Goal: Task Accomplishment & Management: Manage account settings

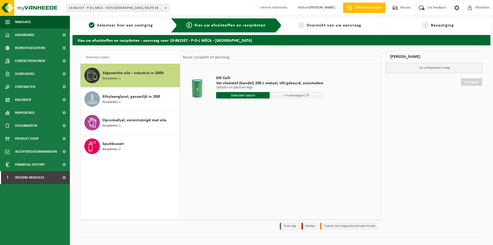
click at [113, 10] on span "10-861537 - P-D-L MÉCA - 5070 FOSSES-LA-VILLE, ROUTE DE TAMINES 210A" at bounding box center [116, 8] width 94 height 8
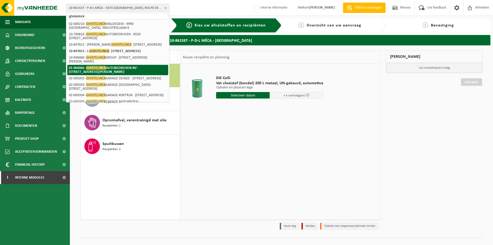
type input "ghistelinck"
drag, startPoint x: 147, startPoint y: 68, endPoint x: 142, endPoint y: 68, distance: 5.4
click at [138, 68] on strong "01-004066 - GHISTELINCK AUTOBEDRIJVEN NV - 8790 WAREGEM, FRANKLIN ROOSEVELTLAAN…" at bounding box center [104, 69] width 70 height 8
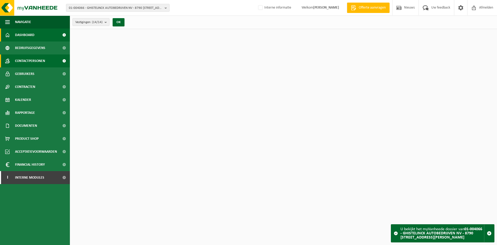
click at [38, 58] on span "Contactpersonen" at bounding box center [30, 60] width 30 height 13
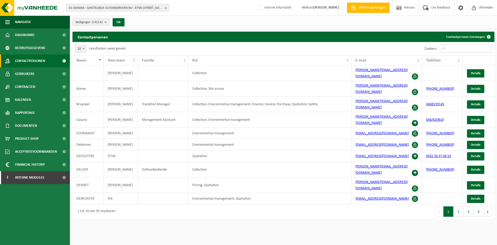
click at [461, 47] on input "Zoeken:" at bounding box center [466, 49] width 52 height 8
type input "h"
type input "b"
click at [473, 35] on link "Contactpersoon toevoegen" at bounding box center [468, 37] width 52 height 10
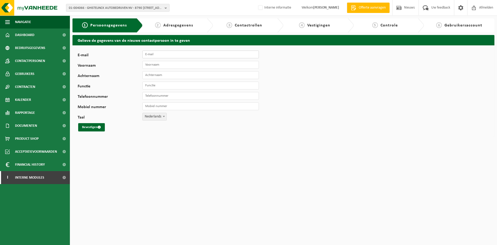
drag, startPoint x: 156, startPoint y: 58, endPoint x: 137, endPoint y: 59, distance: 19.2
click at [156, 58] on input "E-mail" at bounding box center [200, 54] width 116 height 8
click at [155, 57] on input "E-mail" at bounding box center [200, 54] width 116 height 8
paste input "h.bijn@ghistelinck.com"
type input "h.bijn@ghistelinck.com"
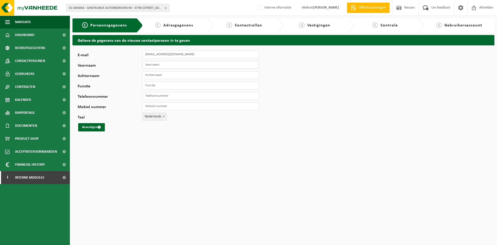
click at [191, 65] on input "Voornaam" at bounding box center [200, 65] width 116 height 8
type input "Hans"
type input "Bijn"
type input "C"
type input "WPO"
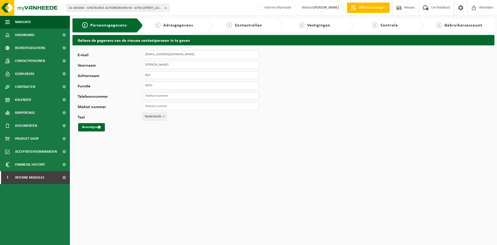
drag, startPoint x: 168, startPoint y: 97, endPoint x: 165, endPoint y: 97, distance: 3.1
click at [168, 97] on input "Telefoonnummer" at bounding box center [200, 96] width 116 height 8
paste input "+32 (0) 9 282 92 10"
type input "[PHONE_NUMBER]"
click at [190, 106] on input "Mobiel nummer" at bounding box center [200, 106] width 116 height 8
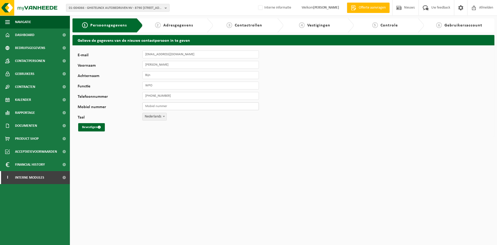
paste input "+32 (0) 499 68 32 00"
type input "[PHONE_NUMBER]"
click at [96, 129] on button "Bevestigen" at bounding box center [91, 127] width 27 height 8
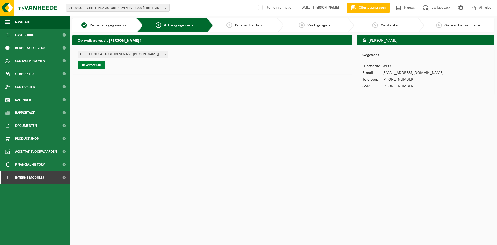
click at [93, 66] on button "Bevestigen" at bounding box center [91, 65] width 27 height 8
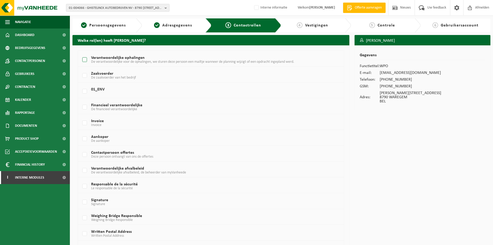
click at [104, 57] on label "Verantwoordelijke ophalingen De verantwoordelijke voor de ophalingen, we sturen…" at bounding box center [199, 60] width 237 height 8
click at [80, 53] on input "Verantwoordelijke ophalingen De verantwoordelijke voor de ophalingen, we sturen…" at bounding box center [80, 53] width 0 height 0
checkbox input "true"
click at [94, 167] on label "Verantwoordelijke afvalbeleid De verantwoordelijke afvalbeleid, de beheerder va…" at bounding box center [199, 170] width 237 height 8
click at [80, 164] on input "Verantwoordelijke afvalbeleid De verantwoordelijke afvalbeleid, de beheerder va…" at bounding box center [80, 164] width 0 height 0
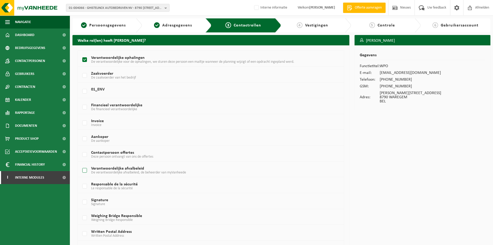
checkbox input "true"
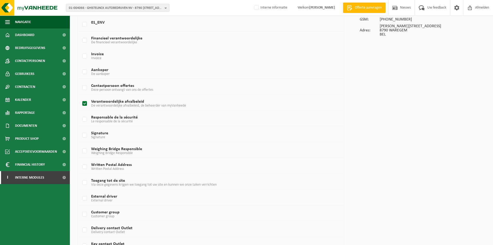
scroll to position [269, 0]
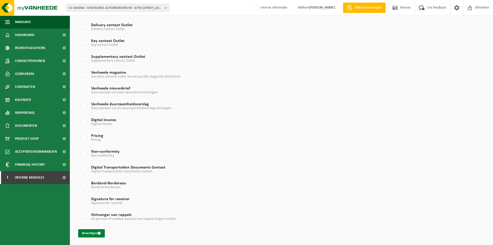
click at [95, 232] on button "Bevestigen" at bounding box center [91, 233] width 27 height 8
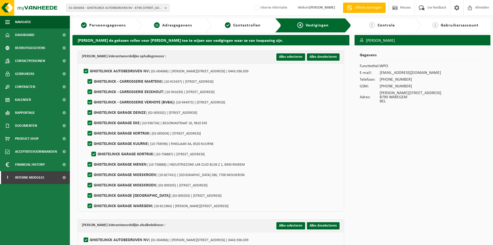
click at [152, 27] on link "2 Adresgegevens" at bounding box center [173, 25] width 57 height 6
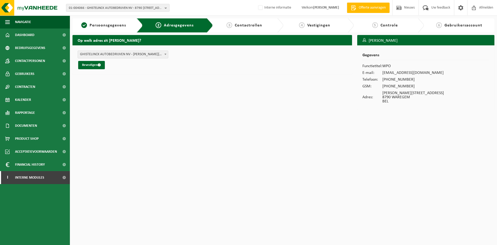
click at [245, 26] on span "Contactrollen" at bounding box center [248, 25] width 27 height 4
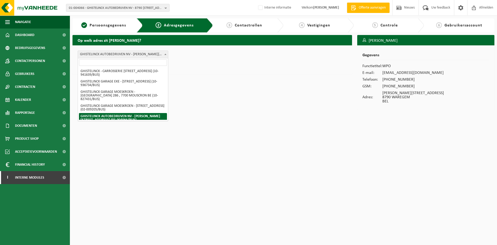
click at [101, 53] on span "GHISTELINCK AUTOBEDRIJVEN NV - [PERSON_NAME][STREET_ADDRESS] (01-004066/BUS)" at bounding box center [123, 54] width 90 height 7
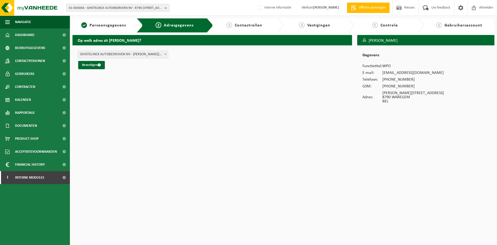
click at [240, 80] on div "Op welk adres zit Hans Bijn? GHISTELINCK - CARROSSERIE EECKHOUT - BEDRIJVENLAAN…" at bounding box center [212, 73] width 285 height 77
click at [93, 64] on button "Bevestigen" at bounding box center [91, 65] width 27 height 8
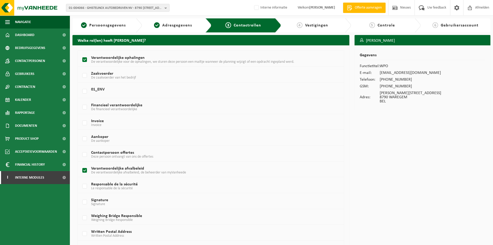
click at [102, 168] on label "Verantwoordelijke afvalbeleid De verantwoordelijke afvalbeleid, de beheerder va…" at bounding box center [199, 170] width 237 height 8
click at [80, 164] on input "Verantwoordelijke afvalbeleid De verantwoordelijke afvalbeleid, de beheerder va…" at bounding box center [80, 164] width 0 height 0
checkbox input "false"
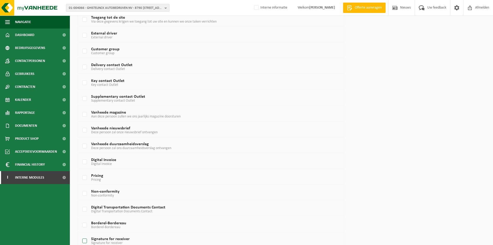
scroll to position [269, 0]
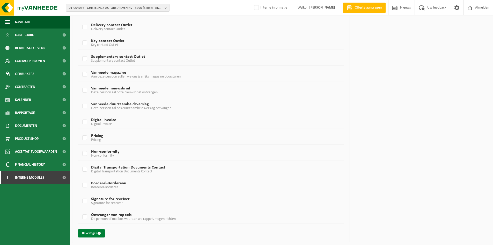
click at [84, 231] on button "Bevestigen" at bounding box center [91, 233] width 27 height 8
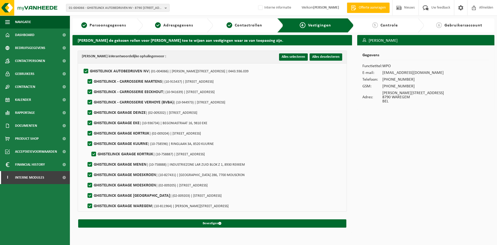
drag, startPoint x: 215, startPoint y: 223, endPoint x: 194, endPoint y: 167, distance: 59.2
click at [215, 223] on button "Bevestigen" at bounding box center [212, 223] width 268 height 8
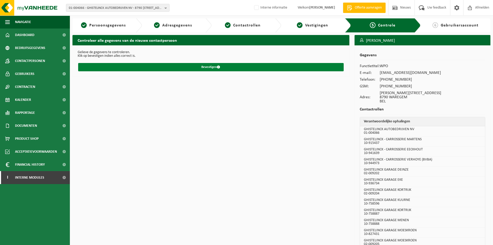
click at [232, 66] on button "Bevestigen" at bounding box center [211, 67] width 266 height 8
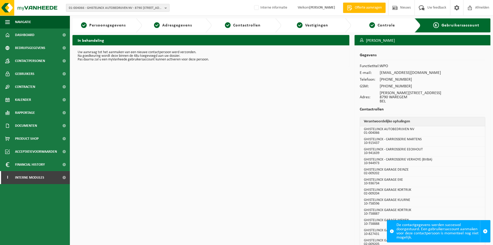
click at [120, 6] on span "01-004066 - GHISTELINCK AUTOBEDRIJVEN NV - 8790 WAREGEM, FRANKLIN ROOSEVELTLAAN…" at bounding box center [116, 8] width 94 height 8
paste input "01-053996"
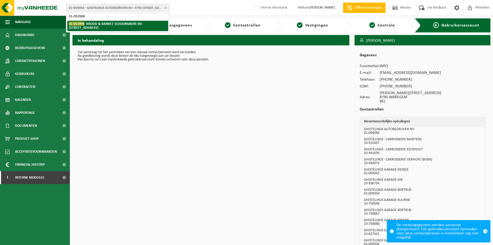
type input "01-053996"
click at [90, 25] on strong "01-053996 - BROOD & BANKET SCHOONVAERE BV - 8540 DEERLIJK, WAREGEMSTRAAT 43" at bounding box center [106, 25] width 75 height 8
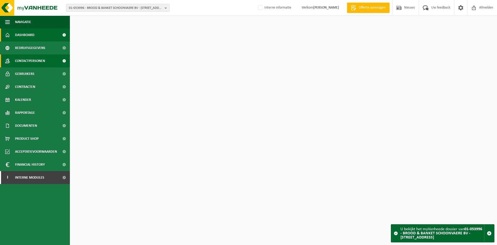
click at [39, 58] on span "Contactpersonen" at bounding box center [30, 60] width 30 height 13
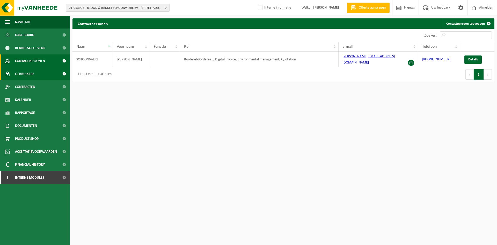
click at [46, 76] on link "Gebruikers" at bounding box center [35, 73] width 70 height 13
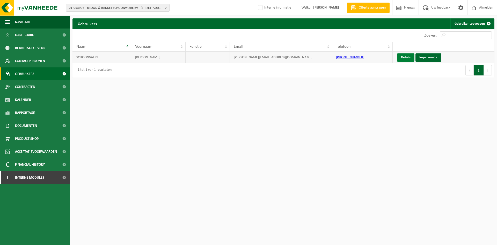
click at [403, 56] on link "Details" at bounding box center [405, 57] width 17 height 8
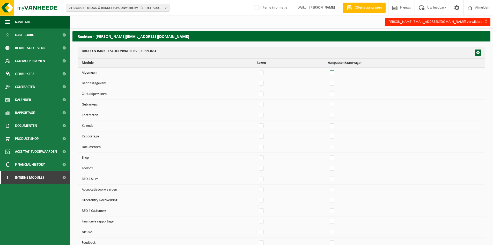
click at [336, 72] on label"] at bounding box center [332, 73] width 7 height 8
click at [328, 69] on input "checkbox" at bounding box center [328, 69] width 0 height 0
checkbox input "true"
click at [336, 81] on label"] at bounding box center [332, 83] width 7 height 8
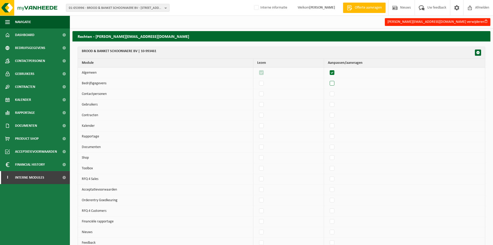
click at [328, 79] on input "checkbox" at bounding box center [328, 79] width 0 height 0
checkbox input "true"
click at [336, 93] on label"] at bounding box center [332, 94] width 7 height 8
click at [328, 90] on input "checkbox" at bounding box center [328, 90] width 0 height 0
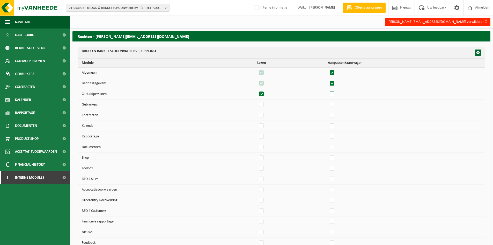
checkbox input "true"
click at [335, 101] on label"] at bounding box center [332, 105] width 7 height 8
click at [328, 101] on input "checkbox" at bounding box center [328, 100] width 0 height 0
checkbox input "true"
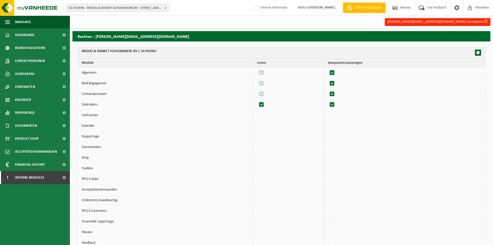
checkbox input "true"
click at [333, 109] on td at bounding box center [404, 104] width 161 height 11
click at [335, 116] on label"] at bounding box center [332, 115] width 7 height 8
click at [328, 111] on input "checkbox" at bounding box center [328, 111] width 0 height 0
checkbox input "true"
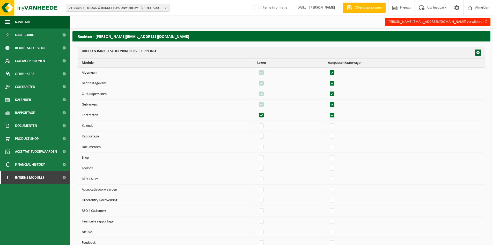
checkbox input "true"
click at [333, 127] on label"] at bounding box center [332, 126] width 7 height 8
click at [328, 122] on input "checkbox" at bounding box center [328, 122] width 0 height 0
checkbox input "true"
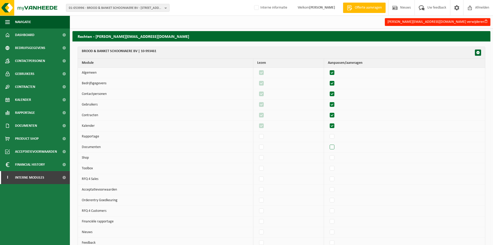
drag, startPoint x: 334, startPoint y: 133, endPoint x: 335, endPoint y: 144, distance: 10.9
click at [334, 133] on label"] at bounding box center [332, 137] width 7 height 8
click at [328, 133] on input "checkbox" at bounding box center [328, 132] width 0 height 0
checkbox input "true"
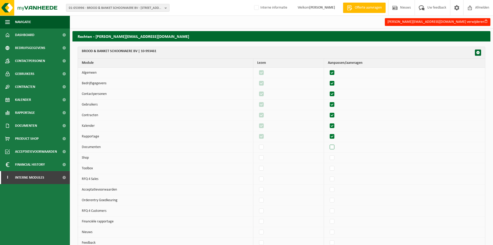
click at [335, 144] on label"] at bounding box center [332, 147] width 7 height 8
click at [328, 143] on input "checkbox" at bounding box center [328, 143] width 0 height 0
checkbox input "true"
click at [334, 157] on label"] at bounding box center [332, 158] width 7 height 8
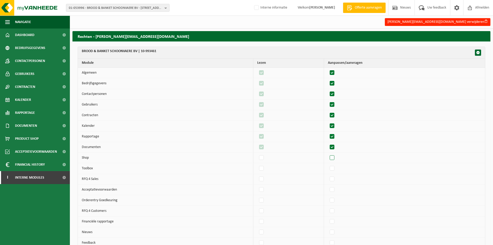
click at [328, 154] on input "checkbox" at bounding box center [328, 153] width 0 height 0
checkbox input "true"
click at [335, 187] on label"] at bounding box center [332, 190] width 7 height 8
click at [328, 186] on input "checkbox" at bounding box center [328, 185] width 0 height 0
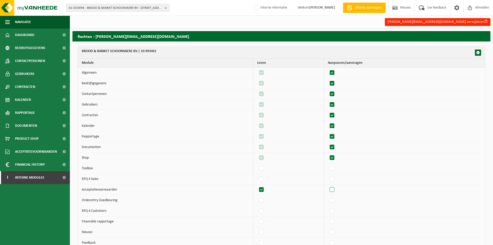
checkbox input "true"
click at [336, 212] on label"] at bounding box center [332, 211] width 7 height 8
click at [328, 207] on input "checkbox" at bounding box center [328, 207] width 0 height 0
checkbox input "true"
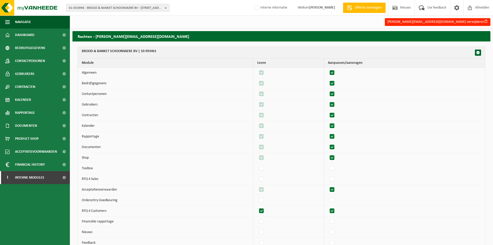
checkbox input "true"
click at [265, 232] on label"] at bounding box center [261, 232] width 7 height 8
click at [257, 228] on input "checkbox" at bounding box center [257, 228] width 0 height 0
checkbox input "true"
click at [336, 243] on label"] at bounding box center [332, 243] width 7 height 8
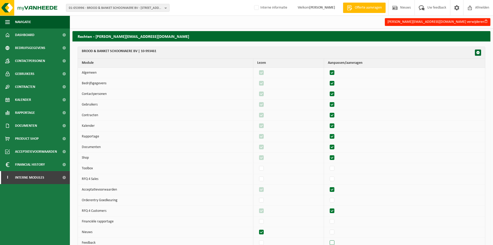
click at [328, 239] on input "checkbox" at bounding box center [328, 238] width 0 height 0
checkbox input "true"
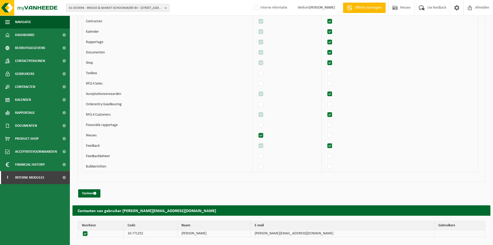
scroll to position [333, 0]
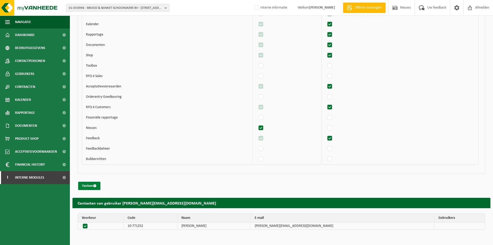
click at [86, 184] on button "Opslaan" at bounding box center [89, 185] width 22 height 8
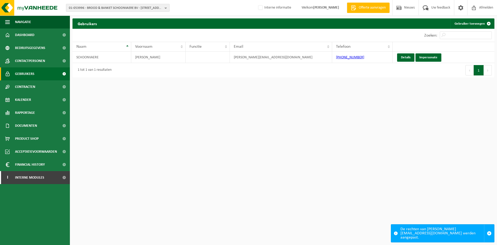
click at [122, 11] on span "01-053996 - BROOD & BANKET SCHOONVAERE BV - 8540 DEERLIJK, WAREGEMSTRAAT 43" at bounding box center [116, 8] width 94 height 8
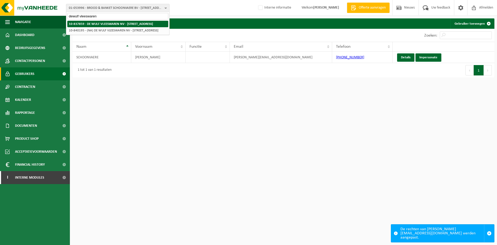
type input "dewulf vleeswaren"
click at [106, 23] on strong "10-837859 - DE WULF VLEESWAREN NV - [STREET_ADDRESS]" at bounding box center [111, 23] width 84 height 3
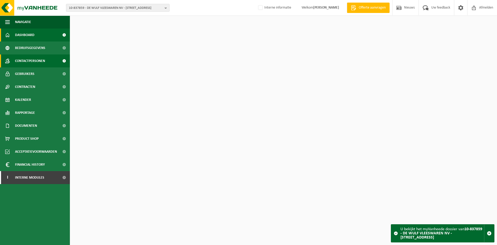
click at [44, 59] on span "Contactpersonen" at bounding box center [30, 60] width 30 height 13
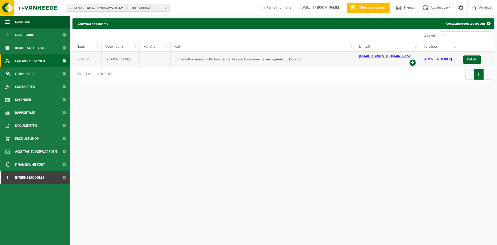
click at [411, 60] on span at bounding box center [412, 63] width 6 height 6
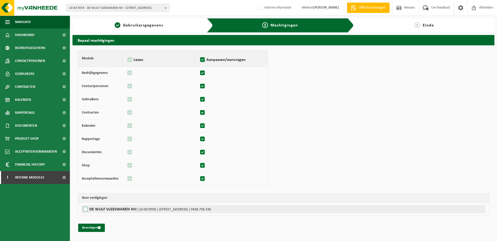
click at [115, 211] on label"] "DE WULF VLEESWAREN NV | (10-837859) | GENTWEG 76, 9890 GAVERE | 0438.756.536" at bounding box center [283, 209] width 403 height 8
click at [115, 211] on input "DE WULF VLEESWAREN NV | (10-837859) | GENTWEG 76, 9890 GAVERE | 0438.756.536" at bounding box center [330, 209] width 497 height 8
checkbox input "true"
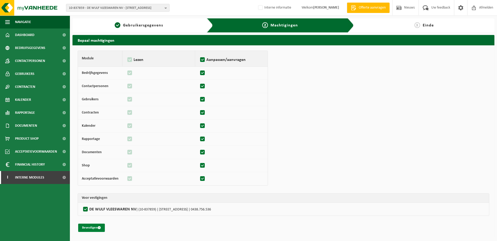
click at [98, 228] on span "submit" at bounding box center [99, 227] width 3 height 3
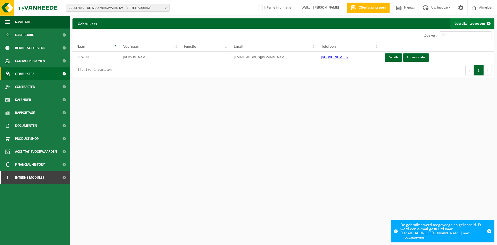
click at [470, 25] on link "Gebruiker toevoegen" at bounding box center [471, 23] width 43 height 10
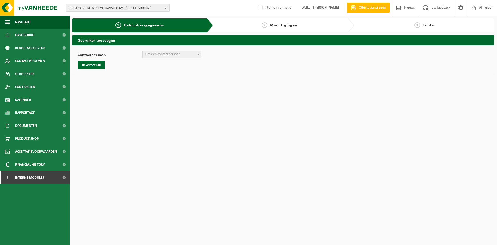
click at [171, 56] on span "Kies een contactpersoon" at bounding box center [162, 54] width 35 height 4
click at [102, 62] on button "Bevestigen" at bounding box center [91, 65] width 27 height 8
click at [35, 61] on span "Contactpersonen" at bounding box center [30, 60] width 30 height 13
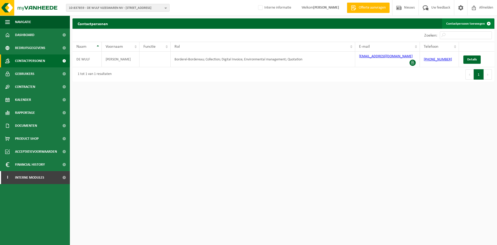
click at [464, 23] on link "Contactpersoon toevoegen" at bounding box center [468, 23] width 52 height 10
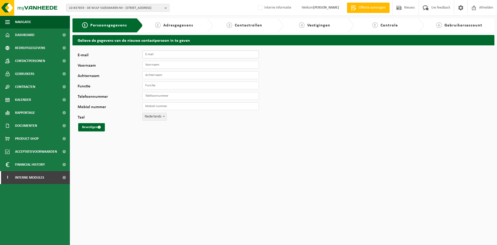
click at [173, 54] on input "E-mail" at bounding box center [200, 54] width 116 height 8
drag, startPoint x: 148, startPoint y: 56, endPoint x: 152, endPoint y: 57, distance: 4.2
click at [148, 56] on input "E-mail" at bounding box center [200, 54] width 116 height 8
paste input "boekhouding@dewulf.com."
type input "[EMAIL_ADDRESS][DOMAIN_NAME]"
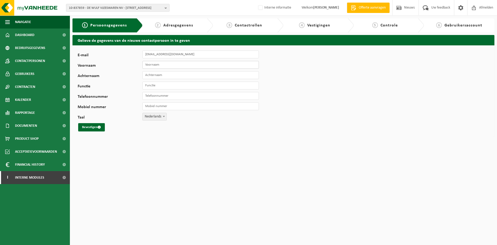
click at [188, 65] on input "Voornaam" at bounding box center [200, 65] width 116 height 8
type input "Geert"
type input "Engels"
type input "boekhouding"
type input "[PHONE_NUMBER]"
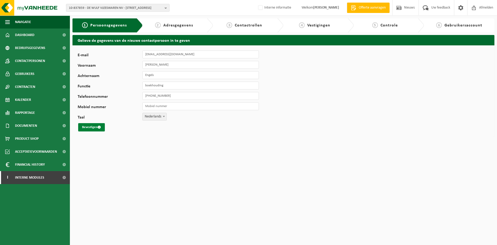
click at [86, 126] on button "Bevestigen" at bounding box center [91, 127] width 27 height 8
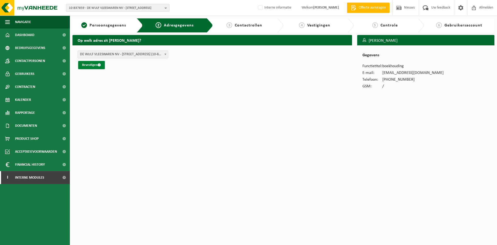
click at [91, 61] on button "Bevestigen" at bounding box center [91, 65] width 27 height 8
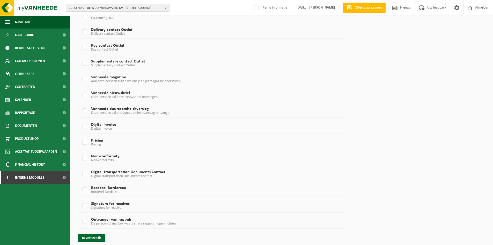
scroll to position [269, 0]
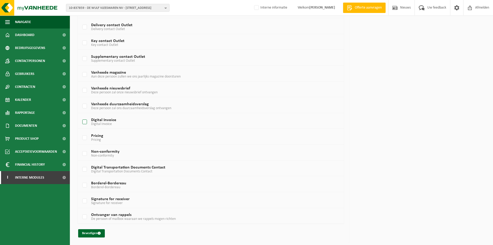
click at [118, 125] on label "Digital Invoice Digital Invoice" at bounding box center [199, 122] width 237 height 8
click at [80, 115] on input "Digital Invoice Digital Invoice" at bounding box center [80, 115] width 0 height 0
checkbox input "true"
click at [109, 152] on label "Non-conformity Non-conformity" at bounding box center [199, 154] width 237 height 8
click at [80, 147] on input "Non-conformity Non-conformity" at bounding box center [80, 147] width 0 height 0
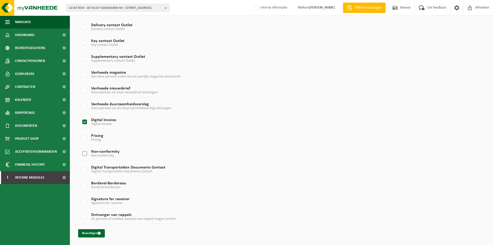
checkbox input "true"
click at [112, 180] on td "Borderel-Bordereau Borderel-Bordereau" at bounding box center [211, 184] width 266 height 16
click at [111, 189] on span "Borderel-Bordereau" at bounding box center [105, 187] width 29 height 4
click at [80, 179] on input "Borderel-Bordereau Borderel-Bordereau" at bounding box center [80, 178] width 0 height 0
checkbox input "true"
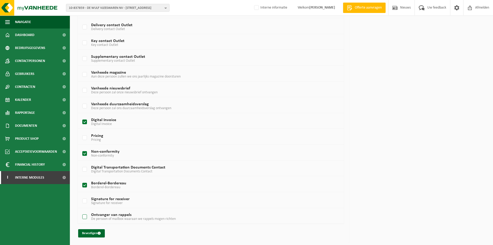
click at [102, 218] on span "De persoon of mailbox waaraan we rappels mogen richten" at bounding box center [133, 219] width 85 height 4
click at [80, 210] on input "Ontvanger van rappels De persoon of mailbox waaraan we rappels mogen richten" at bounding box center [80, 210] width 0 height 0
checkbox input "true"
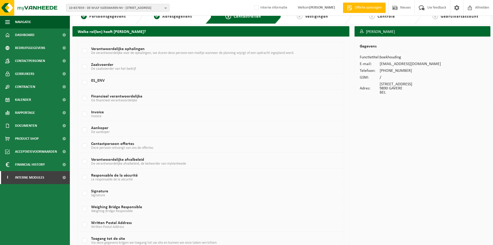
scroll to position [0, 0]
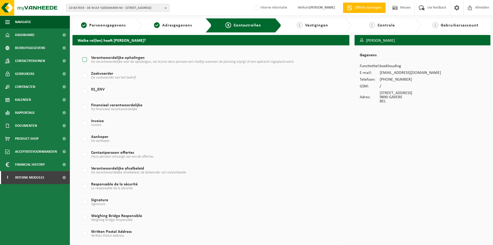
click at [100, 61] on span "De verantwoordelijke voor de ophalingen, we sturen deze persoon een mailtje wan…" at bounding box center [192, 62] width 203 height 4
click at [80, 53] on input "Verantwoordelijke ophalingen De verantwoordelijke voor de ophalingen, we sturen…" at bounding box center [80, 53] width 0 height 0
checkbox input "true"
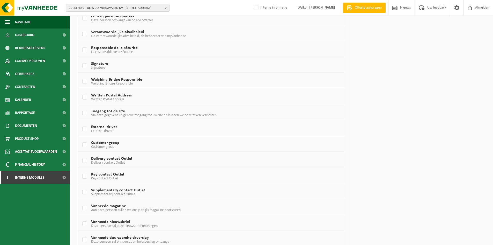
scroll to position [269, 0]
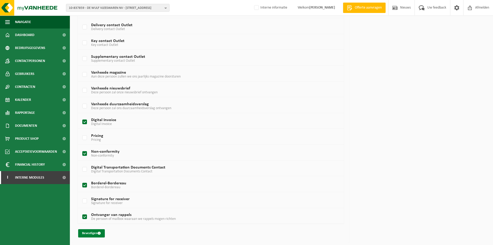
click at [95, 232] on button "Bevestigen" at bounding box center [91, 233] width 27 height 8
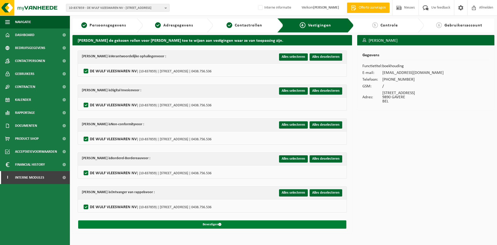
click at [195, 224] on button "Bevestigen" at bounding box center [212, 224] width 268 height 8
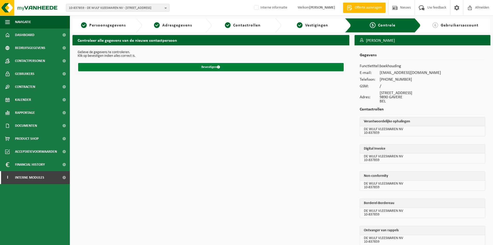
click at [226, 64] on button "Bevestigen" at bounding box center [211, 67] width 266 height 8
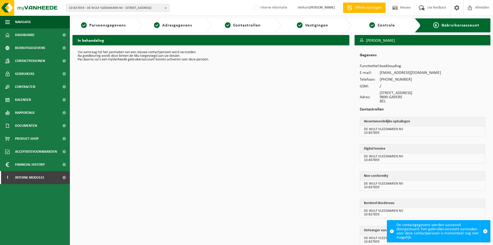
click at [168, 176] on div "In behandeling Uw aanvraag tot het aanmaken van een nieuwe contactpersoon werd …" at bounding box center [211, 147] width 282 height 225
click at [86, 7] on span "10-837859 - DE WULF VLEESWAREN NV - 9890 GAVERE, GENTWEG 76" at bounding box center [116, 8] width 94 height 8
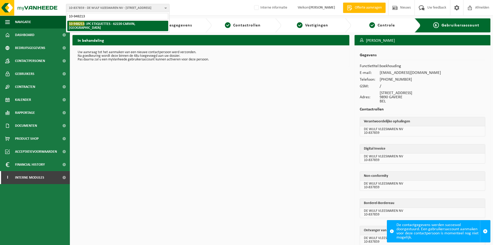
type input "10-948213"
click at [88, 24] on strong "10-948213 - JPC ETIQUETTES - 62220 CARVIN, RUE GUTENBERG ZI DU CHATEAU" at bounding box center [102, 25] width 67 height 8
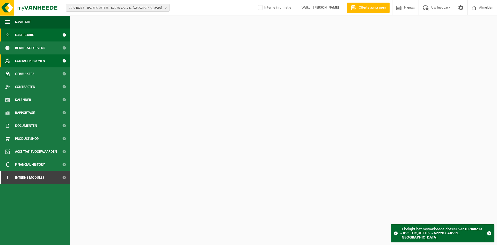
click at [46, 60] on link "Contactpersonen" at bounding box center [35, 60] width 70 height 13
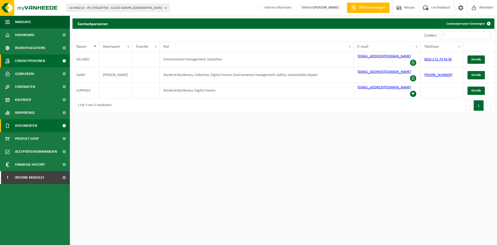
click at [39, 124] on link "Documenten" at bounding box center [35, 125] width 70 height 13
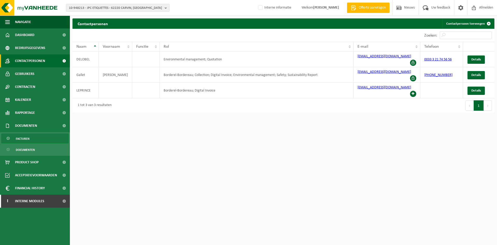
click at [26, 140] on span "Facturen" at bounding box center [23, 139] width 14 height 10
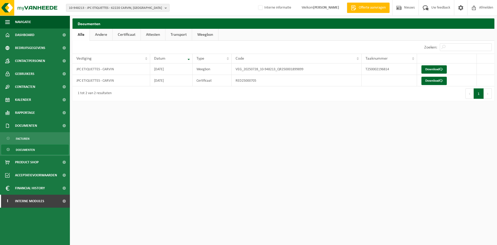
click at [173, 36] on link "Transport" at bounding box center [178, 35] width 26 height 12
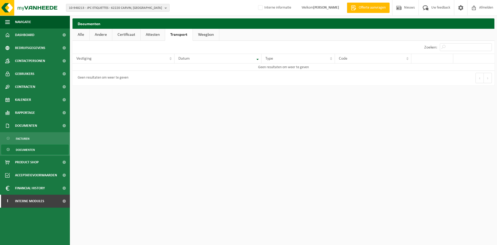
click at [151, 35] on link "Attesten" at bounding box center [153, 35] width 24 height 12
click at [202, 34] on link "Weegbon" at bounding box center [206, 35] width 26 height 12
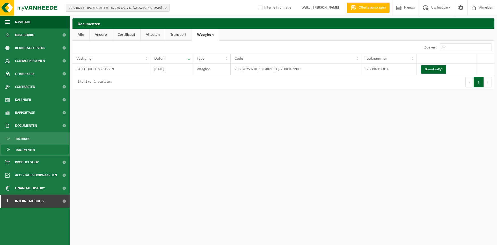
click at [148, 11] on span "10-948213 - JPC ETIQUETTES - 62220 CARVIN, RUE GUTENBERG ZI DU CHATEAU" at bounding box center [116, 8] width 94 height 8
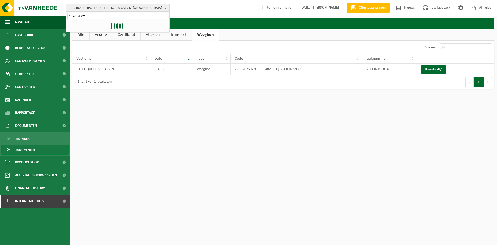
type input "10-757802"
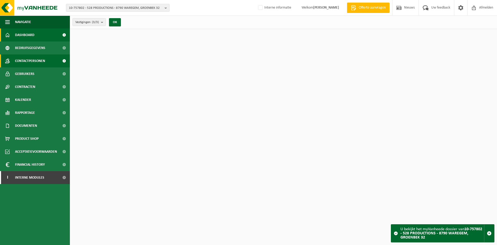
click at [36, 60] on span "Contactpersonen" at bounding box center [30, 60] width 30 height 13
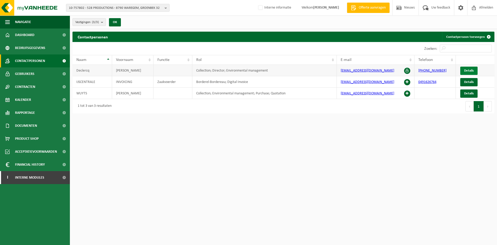
click at [472, 67] on link "Details" at bounding box center [468, 71] width 17 height 8
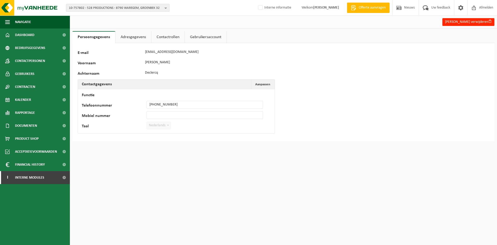
click at [144, 38] on link "Adresgegevens" at bounding box center [133, 37] width 36 height 12
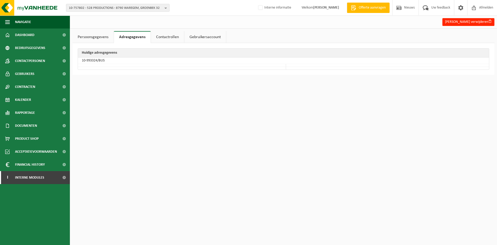
click at [161, 37] on link "Contactrollen" at bounding box center [167, 37] width 33 height 12
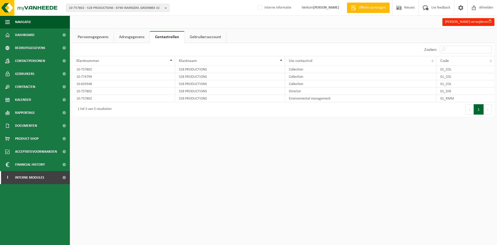
click at [135, 40] on link "Adresgegevens" at bounding box center [132, 37] width 36 height 12
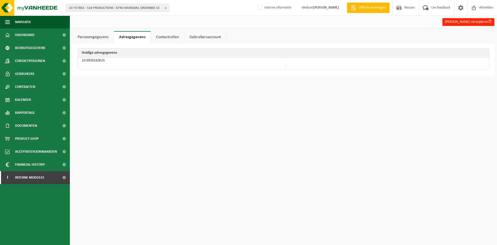
click at [82, 35] on link "Persoonsgegevens" at bounding box center [92, 37] width 41 height 12
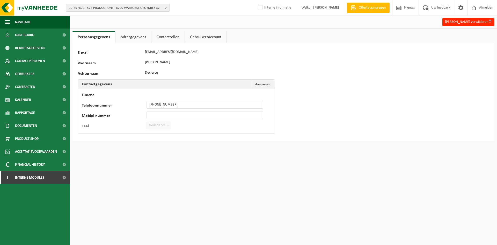
click at [132, 34] on link "Adresgegevens" at bounding box center [133, 37] width 36 height 12
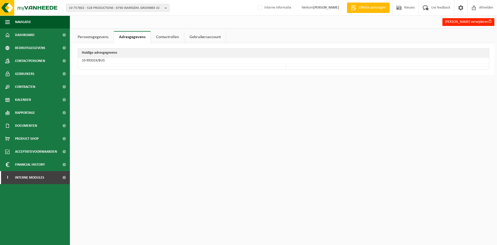
click at [92, 61] on td "10-993324/BUS" at bounding box center [283, 60] width 411 height 6
drag, startPoint x: 97, startPoint y: 60, endPoint x: 82, endPoint y: 61, distance: 14.8
click at [82, 61] on td "10-993324/BUS" at bounding box center [283, 60] width 411 height 6
copy td "10-993324"
click at [245, 158] on html "10-757802 - 528 PRODUCTIONS - 8790 WAREGEM, GROENBEK 32 10-757802 - 528 PRODUCT…" at bounding box center [248, 122] width 497 height 245
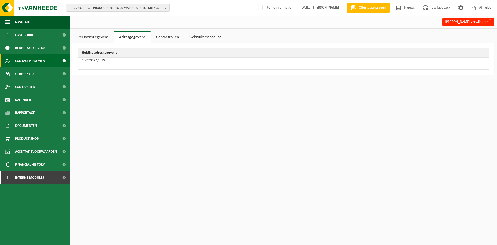
click at [18, 61] on span "Contactpersonen" at bounding box center [30, 60] width 30 height 13
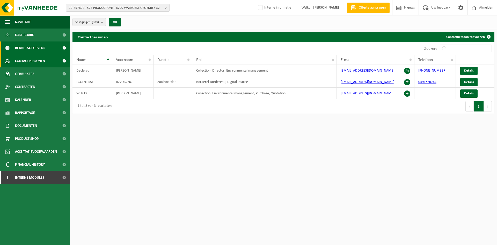
click at [51, 46] on link "Bedrijfsgegevens" at bounding box center [35, 47] width 70 height 13
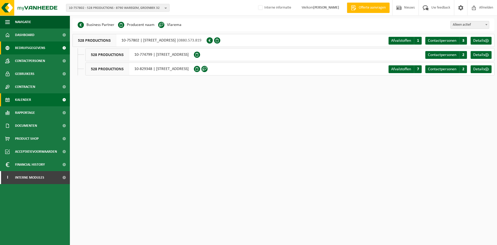
click at [32, 98] on link "Kalender" at bounding box center [35, 99] width 70 height 13
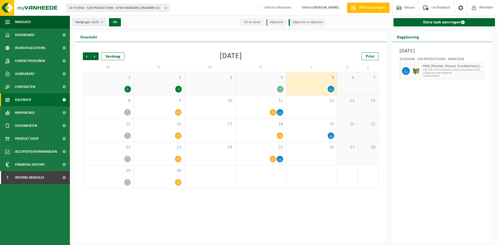
click at [125, 11] on span "10-757802 - 528 PRODUCTIONS - 8790 WAREGEM, GROENBEK 32" at bounding box center [116, 8] width 94 height 8
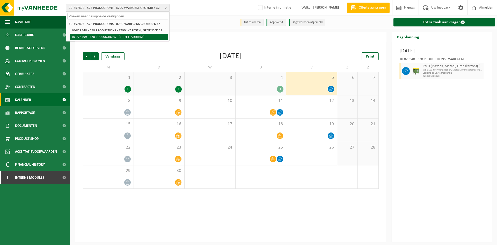
click at [148, 35] on li "10-774799 - 528 PRODUCTIONS - [STREET_ADDRESS]" at bounding box center [119, 37] width 98 height 6
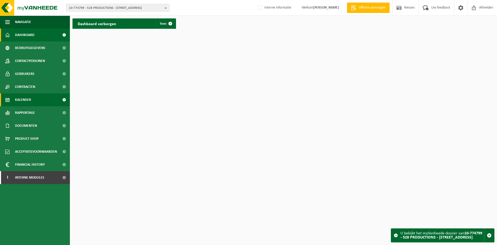
click at [33, 100] on link "Kalender" at bounding box center [35, 99] width 70 height 13
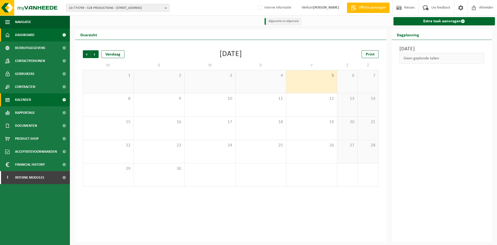
click at [45, 38] on link "Dashboard" at bounding box center [35, 34] width 70 height 13
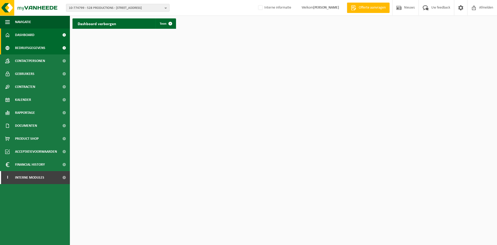
click at [31, 47] on span "Bedrijfsgegevens" at bounding box center [30, 47] width 30 height 13
click at [27, 43] on span "Bedrijfsgegevens" at bounding box center [30, 47] width 30 height 13
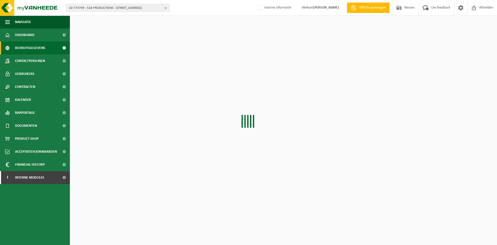
click at [36, 34] on link "Dashboard" at bounding box center [35, 34] width 70 height 13
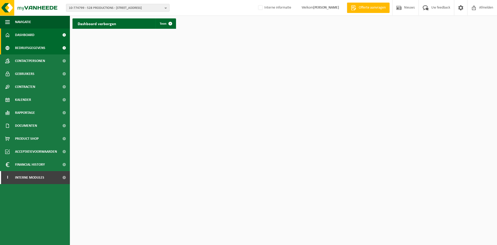
click at [46, 52] on link "Bedrijfsgegevens" at bounding box center [35, 47] width 70 height 13
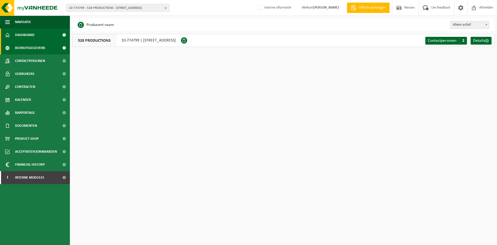
click at [39, 35] on link "Dashboard" at bounding box center [35, 34] width 70 height 13
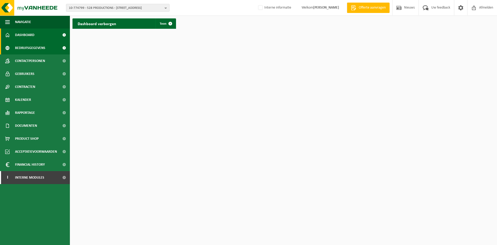
click at [53, 47] on link "Bedrijfsgegevens" at bounding box center [35, 47] width 70 height 13
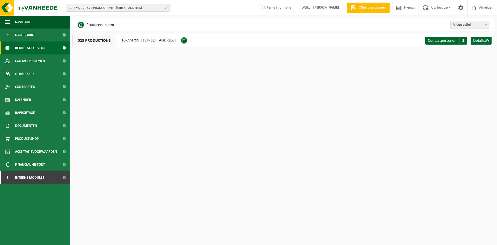
click at [101, 3] on div "10-774799 - 528 PRODUCTIONS - 8540 DEERLIJK, NIEUWENHOVESTRAAT 16 10-757802 - 5…" at bounding box center [248, 8] width 497 height 16
click at [100, 8] on span "10-774799 - 528 PRODUCTIONS - [STREET_ADDRESS]" at bounding box center [116, 8] width 94 height 8
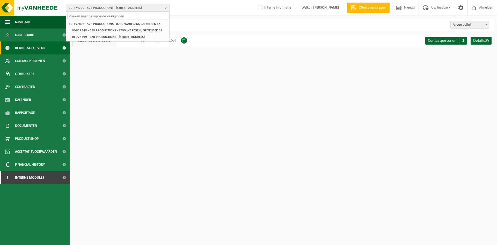
click at [88, 20] on div "10-757802 - 528 PRODUCTIONS - 8790 WAREGEM, GROENBEK 32 10-829348 - 528 PRODUCT…" at bounding box center [117, 30] width 103 height 21
click at [87, 24] on strong "10-757802 - 528 PRODUCTIONS - 8790 WAREGEM, GROENBEK 32" at bounding box center [114, 23] width 91 height 3
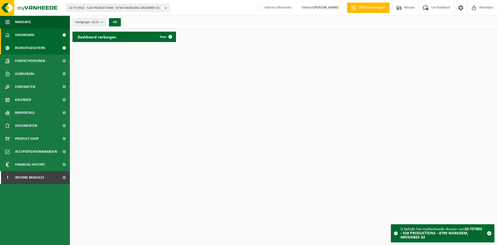
click at [45, 49] on link "Bedrijfsgegevens" at bounding box center [35, 47] width 70 height 13
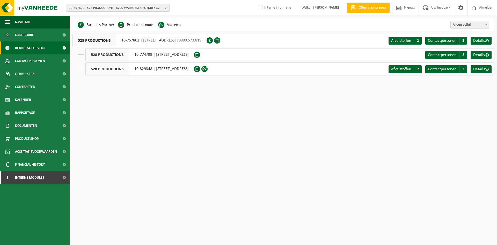
click at [161, 41] on div "528 PRODUCTIONS 10-757802 | GROENBEK 32, 8790 WAREGEM | 0880.573.819" at bounding box center [139, 40] width 134 height 13
click at [125, 40] on div "528 PRODUCTIONS 10-757802 | GROENBEK 32, 8790 WAREGEM | 0880.573.819" at bounding box center [139, 40] width 134 height 13
drag, startPoint x: 121, startPoint y: 39, endPoint x: 139, endPoint y: 40, distance: 18.6
click at [139, 40] on div "528 PRODUCTIONS 10-757802 | GROENBEK 32, 8790 WAREGEM | 0880.573.819" at bounding box center [139, 40] width 134 height 13
copy div "10-757802"
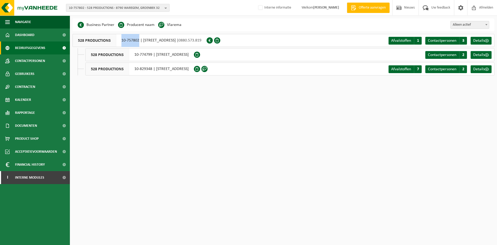
click at [124, 10] on span "10-757802 - 528 PRODUCTIONS - 8790 WAREGEM, GROENBEK 32" at bounding box center [116, 8] width 94 height 8
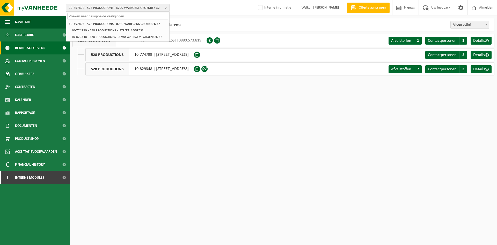
paste input "10-757802"
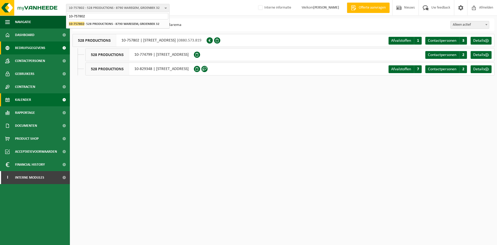
type input "10-757802"
click at [36, 100] on link "Kalender" at bounding box center [35, 99] width 70 height 13
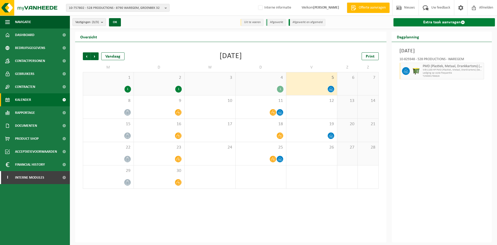
click at [437, 22] on link "Extra taak aanvragen" at bounding box center [444, 22] width 102 height 8
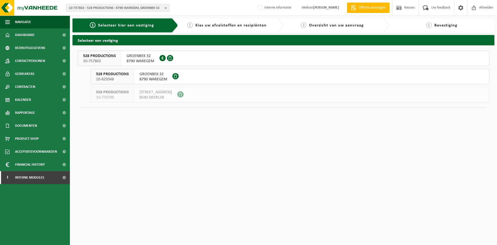
click at [128, 59] on span "8790 WAREGEM" at bounding box center [141, 60] width 28 height 5
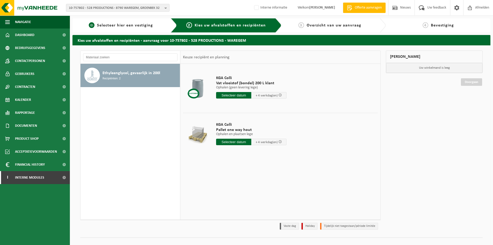
click at [114, 24] on span "Selecteer hier een vestiging" at bounding box center [125, 25] width 56 height 4
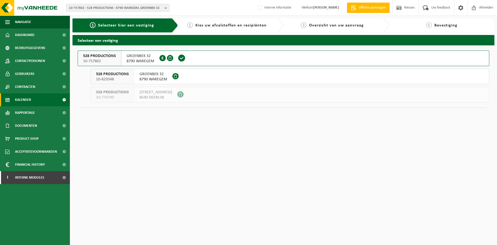
click at [44, 98] on link "Kalender" at bounding box center [35, 99] width 70 height 13
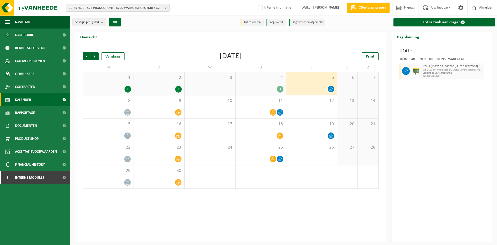
click at [142, 7] on span "10-757802 - 528 PRODUCTIONS - 8790 WAREGEM, GROENBEK 32" at bounding box center [116, 8] width 94 height 8
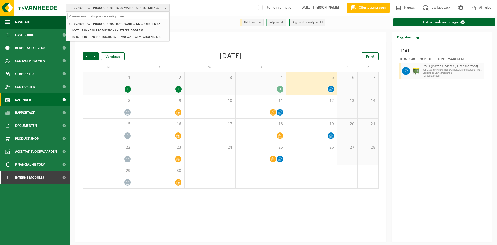
click at [327, 60] on div "Vorige Volgende Vandaag September 2025 Print M D W D V Z Z 1 1 2 1 3 4 1 5 6 7 …" at bounding box center [230, 120] width 301 height 146
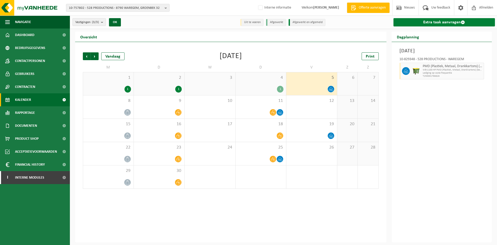
click at [447, 23] on link "Extra taak aanvragen" at bounding box center [444, 22] width 102 height 8
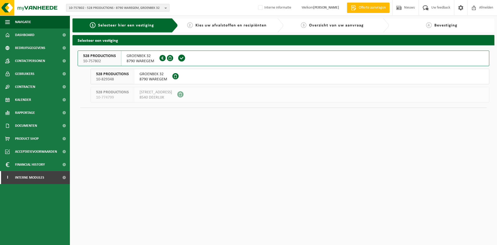
click at [145, 78] on span "8790 WAREGEM" at bounding box center [153, 79] width 28 height 5
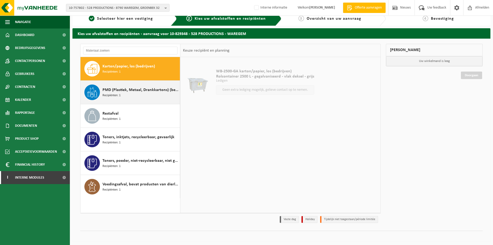
scroll to position [8, 0]
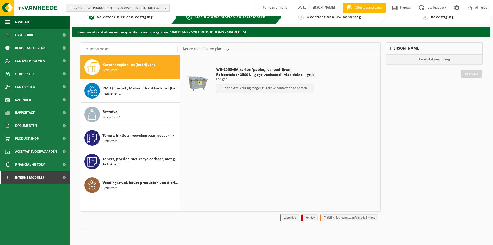
click at [132, 9] on span "10-757802 - 528 PRODUCTIONS - 8790 WAREGEM, GROENBEK 32" at bounding box center [116, 8] width 94 height 8
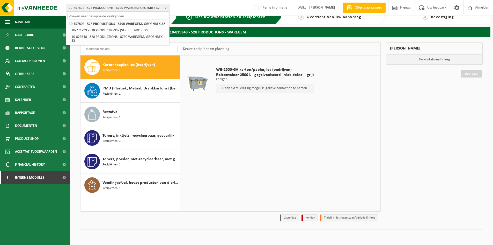
click at [236, 51] on div "Keuze recipiënt en planning" at bounding box center [280, 48] width 200 height 13
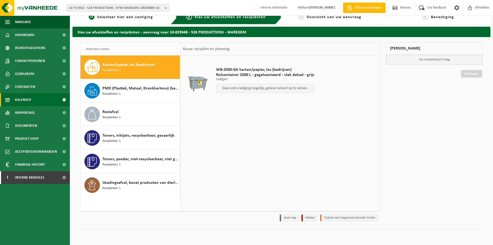
click at [39, 98] on link "Kalender" at bounding box center [35, 99] width 70 height 13
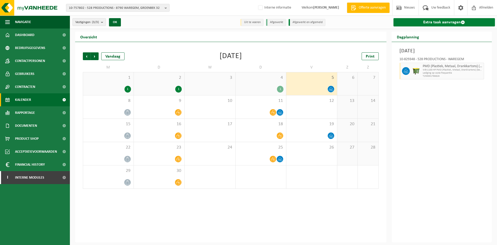
click at [439, 23] on link "Extra taak aanvragen" at bounding box center [444, 22] width 102 height 8
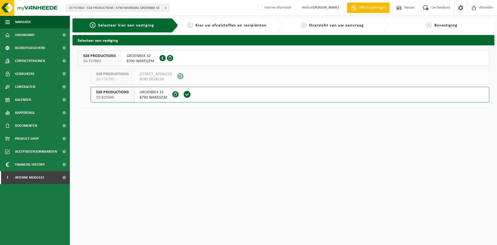
click at [127, 57] on span "GROENBEK 32" at bounding box center [141, 55] width 28 height 5
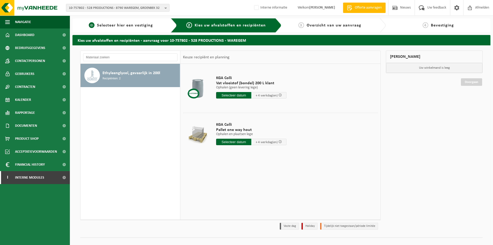
click at [146, 30] on div "1 Selecteer hier een vestiging" at bounding box center [124, 25] width 105 height 14
click at [149, 28] on div "1 Selecteer hier een vestiging" at bounding box center [124, 25] width 105 height 14
click at [126, 28] on link "1 Selecteer hier een vestiging" at bounding box center [121, 25] width 92 height 6
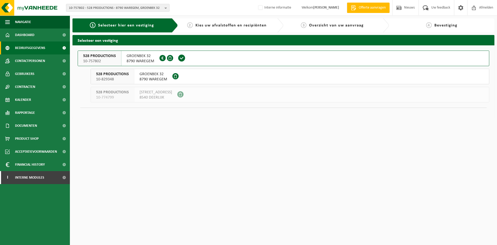
click at [33, 46] on span "Bedrijfsgegevens" at bounding box center [30, 47] width 30 height 13
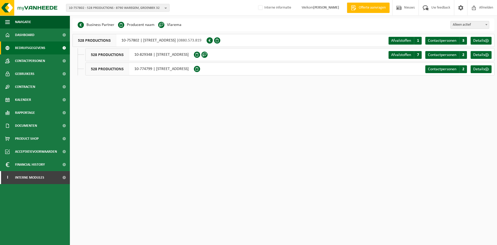
click at [131, 35] on div "528 PRODUCTIONS 10-757802 | GROENBEK 32, 8790 WAREGEM | 0880.573.819" at bounding box center [139, 40] width 134 height 13
click at [130, 41] on div "528 PRODUCTIONS 10-757802 | GROENBEK 32, 8790 WAREGEM | 0880.573.819" at bounding box center [139, 40] width 134 height 13
click at [123, 42] on div "528 PRODUCTIONS 10-757802 | GROENBEK 32, 8790 WAREGEM | 0880.573.819" at bounding box center [139, 40] width 134 height 13
drag, startPoint x: 121, startPoint y: 41, endPoint x: 139, endPoint y: 41, distance: 17.9
click at [139, 41] on div "528 PRODUCTIONS 10-757802 | GROENBEK 32, 8790 WAREGEM | 0880.573.819" at bounding box center [139, 40] width 134 height 13
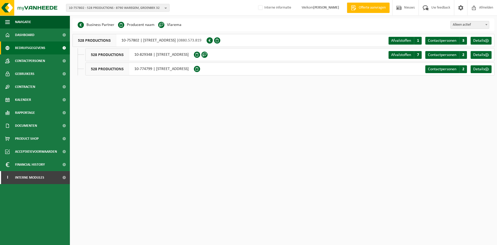
click at [201, 40] on span "0880.573.819" at bounding box center [190, 40] width 23 height 4
click at [393, 41] on span "Afvalstoffen" at bounding box center [401, 41] width 20 height 4
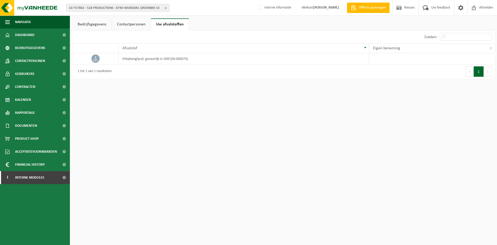
click at [122, 24] on link "Contactpersonen" at bounding box center [131, 24] width 39 height 12
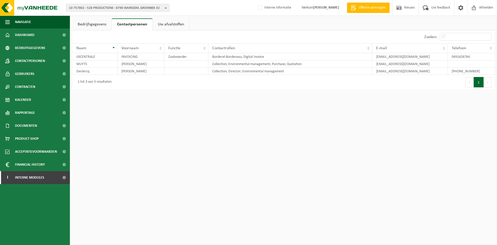
click at [94, 24] on link "Bedrijfsgegevens" at bounding box center [91, 24] width 39 height 12
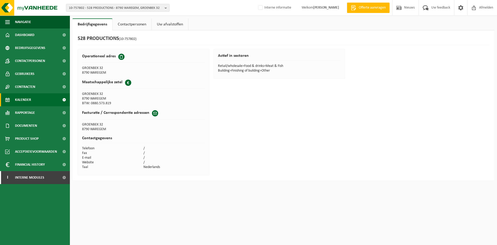
click at [35, 98] on link "Kalender" at bounding box center [35, 99] width 70 height 13
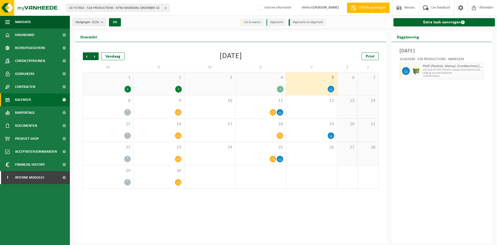
click at [78, 71] on div "Vorige Volgende Vandaag [DATE] Print M D W D V Z Z 1 1 2 1 3 4 1 5 6 7 8 9 10 1…" at bounding box center [230, 142] width 311 height 200
click at [29, 47] on span "Bedrijfsgegevens" at bounding box center [30, 47] width 30 height 13
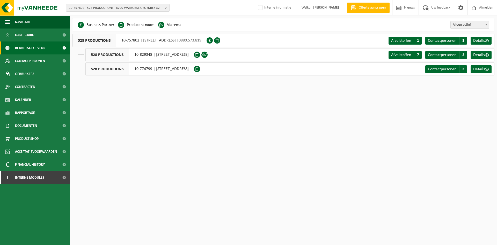
click at [143, 69] on div "528 PRODUCTIONS 10-774799 | NIEUWENHOVESTRAAT 16, 8540 DEERLIJK" at bounding box center [139, 68] width 108 height 13
drag, startPoint x: 132, startPoint y: 57, endPoint x: 153, endPoint y: 56, distance: 21.3
click at [153, 56] on div "528 PRODUCTIONS 10-829348 | GROENBEK 32, 8790 WAREGEM" at bounding box center [139, 54] width 108 height 13
copy div "10-829348"
click at [189, 170] on html "10-757802 - 528 PRODUCTIONS - 8790 WAREGEM, GROENBEK 32 10-757802 - 528 PRODUCT…" at bounding box center [248, 122] width 497 height 245
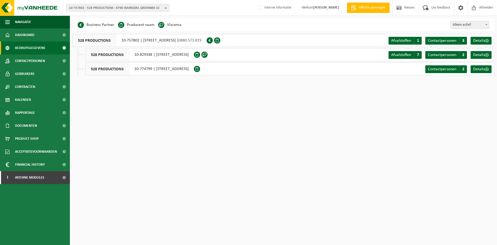
click at [152, 69] on div "528 PRODUCTIONS 10-774799 | NIEUWENHOVESTRAAT 16, 8540 DEERLIJK" at bounding box center [139, 68] width 108 height 13
drag, startPoint x: 136, startPoint y: 69, endPoint x: 156, endPoint y: 70, distance: 19.7
click at [156, 70] on div "528 PRODUCTIONS 10-774799 | NIEUWENHOVESTRAAT 16, 8540 DEERLIJK" at bounding box center [139, 68] width 108 height 13
click at [142, 68] on div "528 PRODUCTIONS 10-774799 | NIEUWENHOVESTRAAT 16, 8540 DEERLIJK" at bounding box center [139, 68] width 108 height 13
drag, startPoint x: 131, startPoint y: 69, endPoint x: 152, endPoint y: 70, distance: 21.0
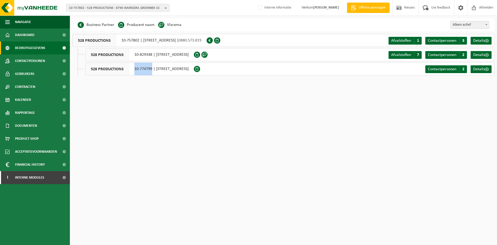
click at [152, 70] on div "528 PRODUCTIONS 10-774799 | NIEUWENHOVESTRAAT 16, 8540 DEERLIJK" at bounding box center [139, 68] width 108 height 13
copy div "10-774799"
click at [248, 101] on html "10-757802 - 528 PRODUCTIONS - 8790 WAREGEM, GROENBEK 32 10-757802 - 528 PRODUCT…" at bounding box center [248, 122] width 497 height 245
click at [475, 67] on span "Details" at bounding box center [479, 69] width 12 height 4
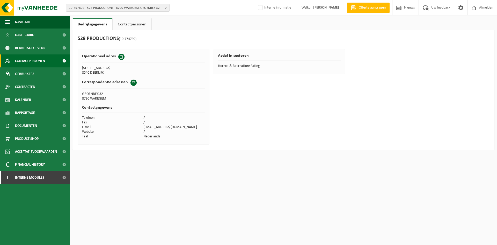
click at [28, 66] on span "Contactpersonen" at bounding box center [30, 60] width 30 height 13
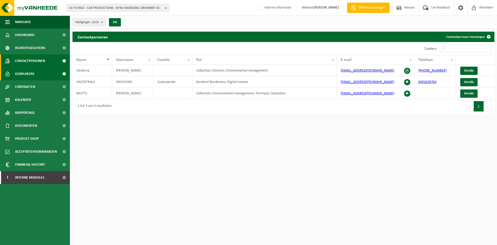
click at [22, 72] on span "Gebruikers" at bounding box center [24, 73] width 19 height 13
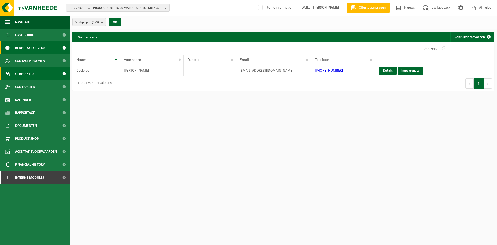
click at [27, 45] on span "Bedrijfsgegevens" at bounding box center [30, 47] width 30 height 13
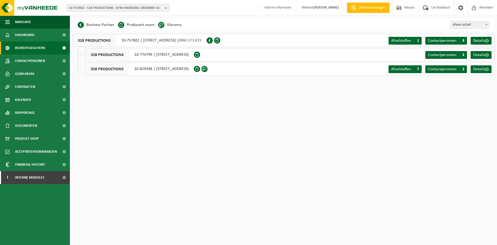
click at [94, 8] on span "10-757802 - 528 PRODUCTIONS - 8790 WAREGEM, GROENBEK 32" at bounding box center [116, 8] width 94 height 8
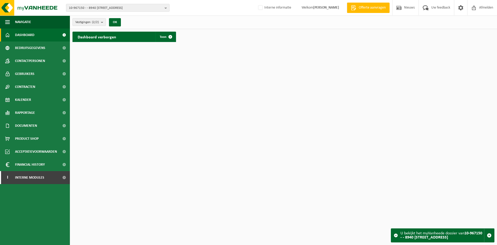
click at [223, 11] on div "10-967150 - - 8940 WERVIK, GEERBODELAAN 19 10-967150 - - 8940 WERVIK, GEERBODEL…" at bounding box center [248, 8] width 497 height 16
click at [46, 217] on ul "Navigatie Offerte aanvragen Nieuws Uw feedback Afmelden Dashboard Bedrijfsgegev…" at bounding box center [35, 130] width 70 height 229
click at [91, 9] on span "10-967150 - - 8940 WERVIK, GEERBODELAAN 19" at bounding box center [116, 8] width 94 height 8
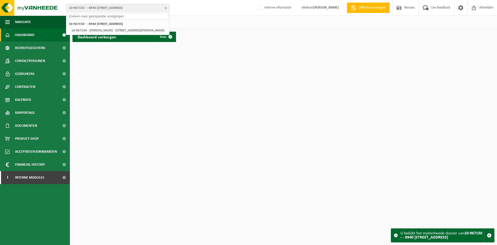
paste input "10-758917"
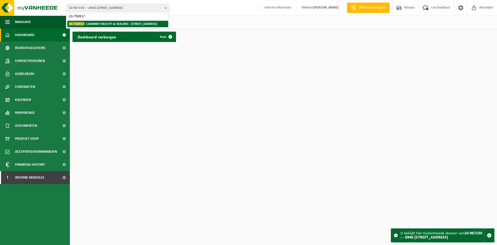
type input "10-758917"
click at [94, 24] on strong "10-758917 - LIAMBREY BEAUTY & HEALING - 8800 ROESELARE, IZEGEMSESTRAAT 75" at bounding box center [113, 24] width 88 height 4
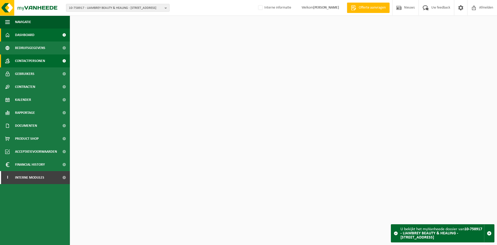
click at [42, 63] on span "Contactpersonen" at bounding box center [30, 60] width 30 height 13
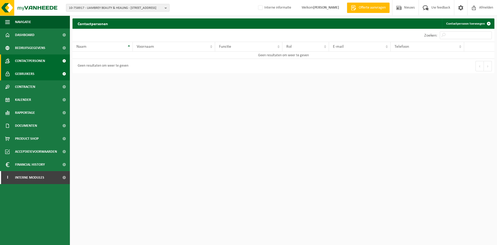
click at [22, 70] on span "Gebruikers" at bounding box center [24, 73] width 19 height 13
click at [26, 56] on span "Contactpersonen" at bounding box center [30, 60] width 30 height 13
click at [111, 7] on span "10-758917 - LIAMBREY BEAUTY & HEALING - [STREET_ADDRESS]" at bounding box center [116, 8] width 94 height 8
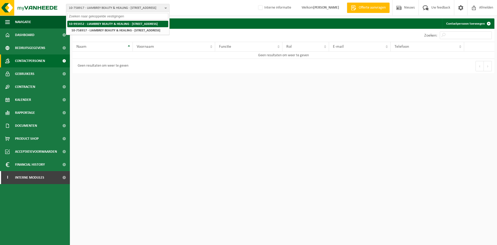
click at [109, 23] on strong "10-993452 - LIAMBREY BEAUTY & HEALING - [STREET_ADDRESS]" at bounding box center [113, 23] width 89 height 3
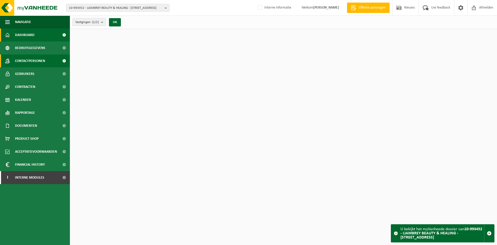
click at [26, 62] on span "Contactpersonen" at bounding box center [30, 60] width 30 height 13
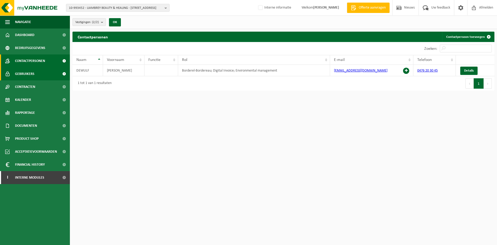
click at [13, 72] on link "Gebruikers" at bounding box center [35, 73] width 70 height 13
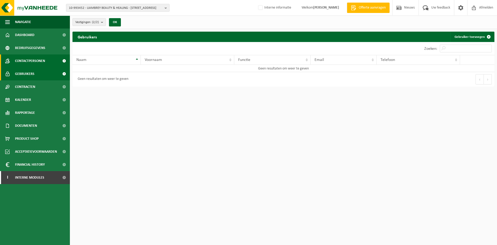
click at [39, 58] on span "Contactpersonen" at bounding box center [30, 60] width 30 height 13
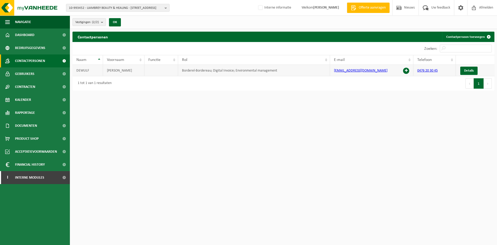
click at [408, 69] on span at bounding box center [406, 71] width 6 height 6
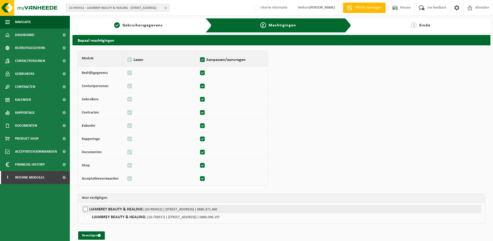
drag, startPoint x: 109, startPoint y: 205, endPoint x: 109, endPoint y: 208, distance: 3.1
click at [109, 206] on label"] "LIAMBREY BEAUTY & HEALING | (10-993452) | IZEGEMSESTRAAT 75A, 8800 RUMBEKE | 06…" at bounding box center [281, 209] width 399 height 8
click at [109, 206] on input "LIAMBREY BEAUTY & HEALING | (10-993452) | IZEGEMSESTRAAT 75A, 8800 RUMBEKE | 06…" at bounding box center [328, 209] width 493 height 8
checkbox input "true"
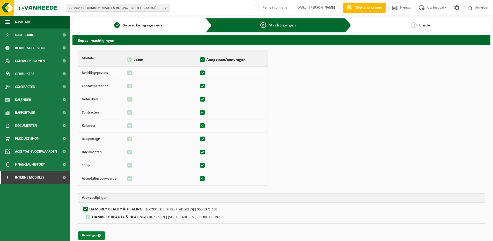
click at [97, 234] on button "Bevestigen" at bounding box center [91, 235] width 27 height 8
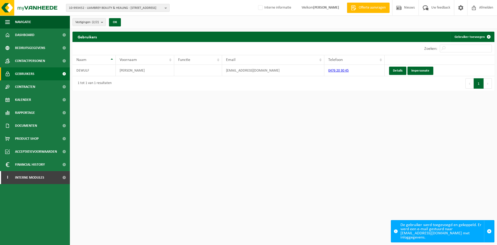
click at [107, 9] on span "10-993452 - LIAMBREY BEAUTY & HEALING - [STREET_ADDRESS]" at bounding box center [116, 8] width 94 height 8
paste input "/ 10-982126"
click at [72, 18] on input "/ 10-982126" at bounding box center [117, 16] width 101 height 6
click at [105, 16] on input "10-982126" at bounding box center [117, 16] width 101 height 6
type input "10-982126"
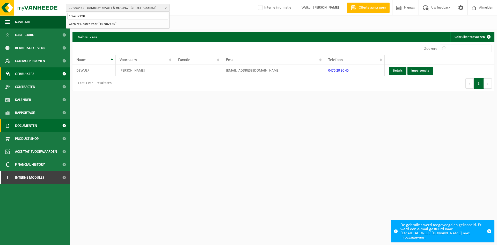
click at [37, 129] on span "Documenten" at bounding box center [26, 125] width 22 height 13
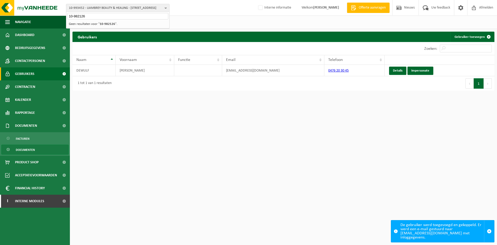
click at [34, 147] on span "Documenten" at bounding box center [25, 150] width 19 height 10
